Goal: Task Accomplishment & Management: Use online tool/utility

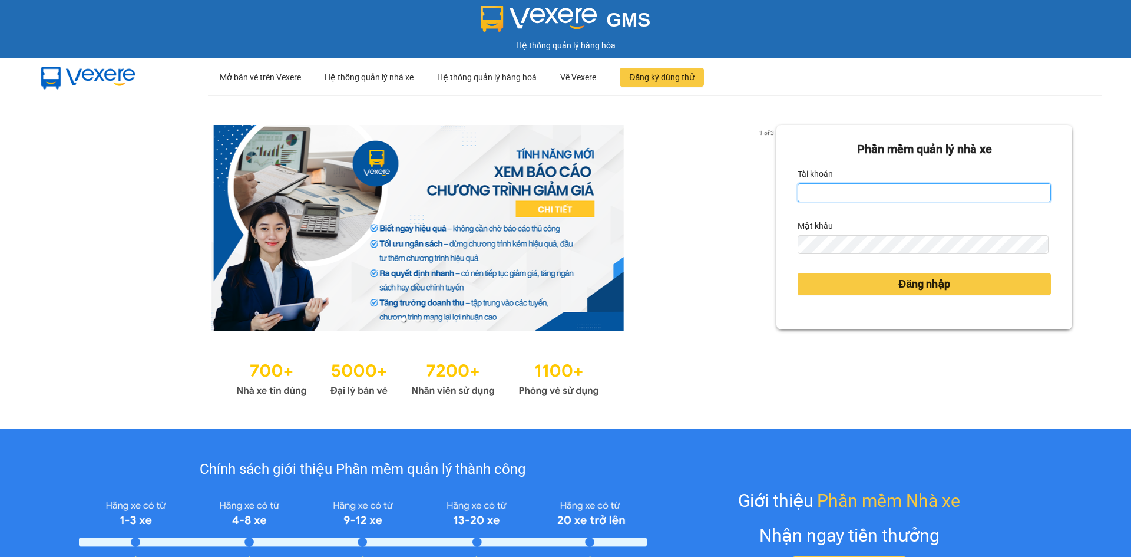
type input "dangngan.tankimchi"
click at [899, 196] on input "dangngan.tankimchi" at bounding box center [924, 192] width 253 height 19
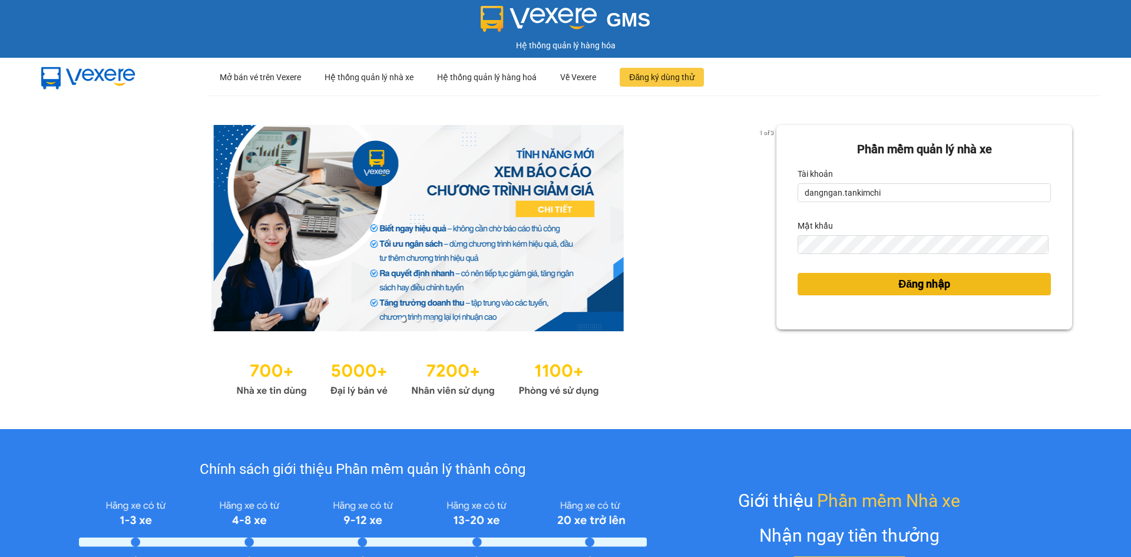
click at [810, 289] on button "Đăng nhập" at bounding box center [924, 284] width 253 height 22
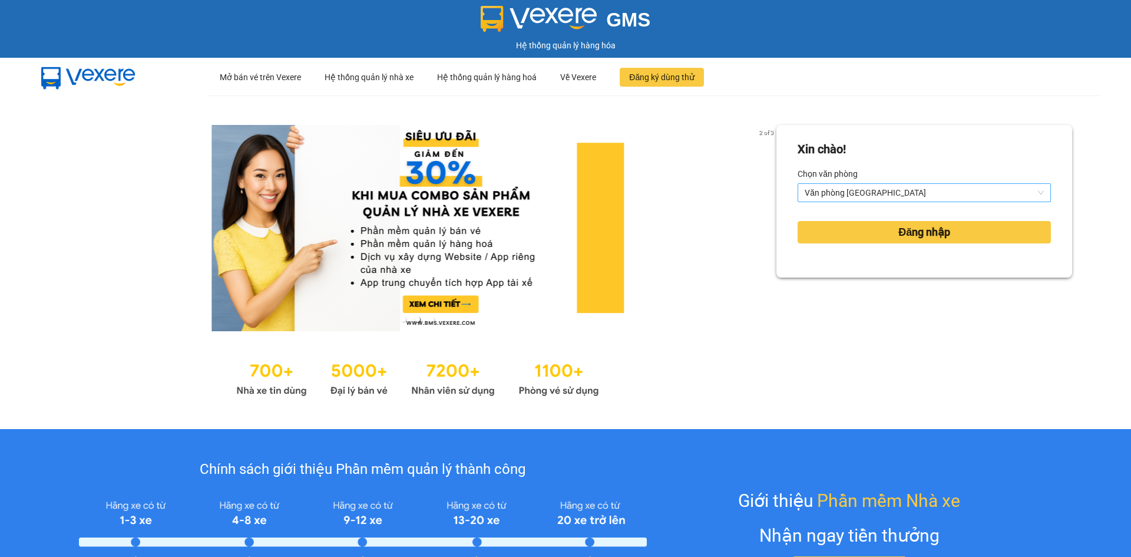
click at [858, 196] on span "Văn phòng [GEOGRAPHIC_DATA]" at bounding box center [924, 193] width 239 height 18
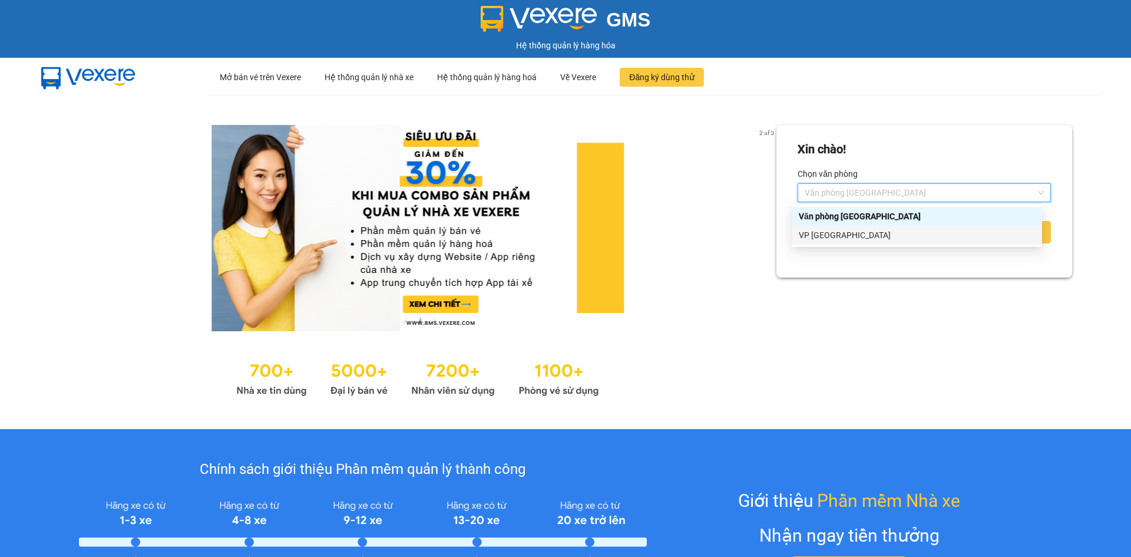
click at [851, 236] on div "VP [GEOGRAPHIC_DATA]" at bounding box center [917, 235] width 236 height 13
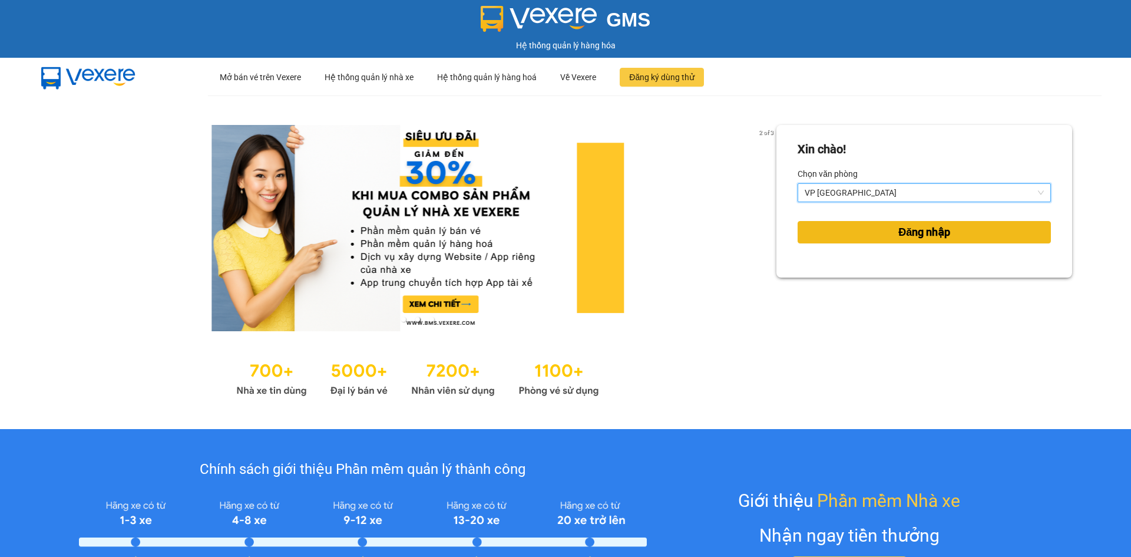
click at [851, 236] on button "Đăng nhập" at bounding box center [924, 232] width 253 height 22
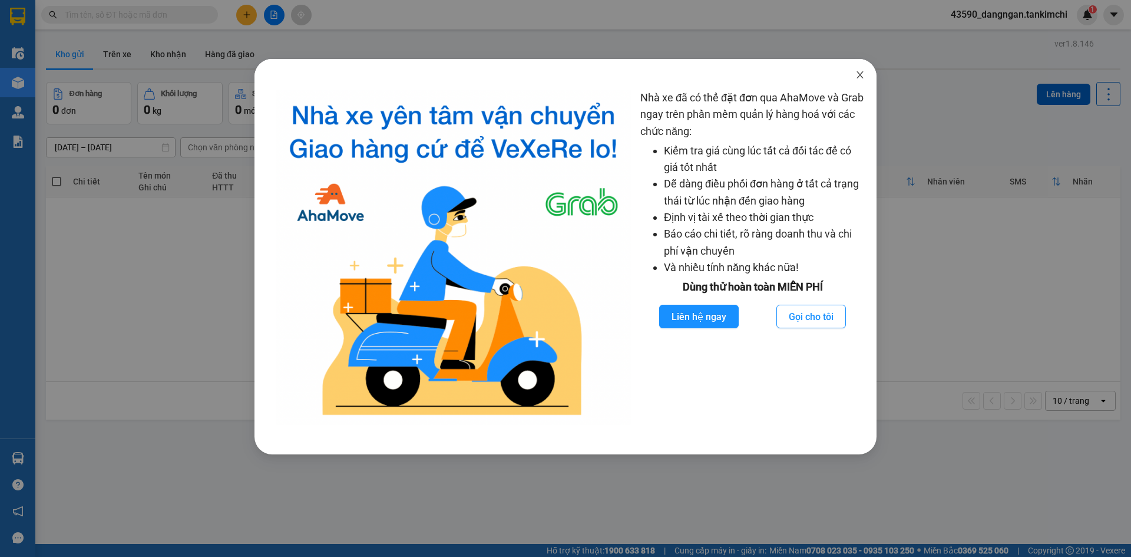
click at [862, 81] on span "Close" at bounding box center [860, 75] width 33 height 33
